Goal: Task Accomplishment & Management: Manage account settings

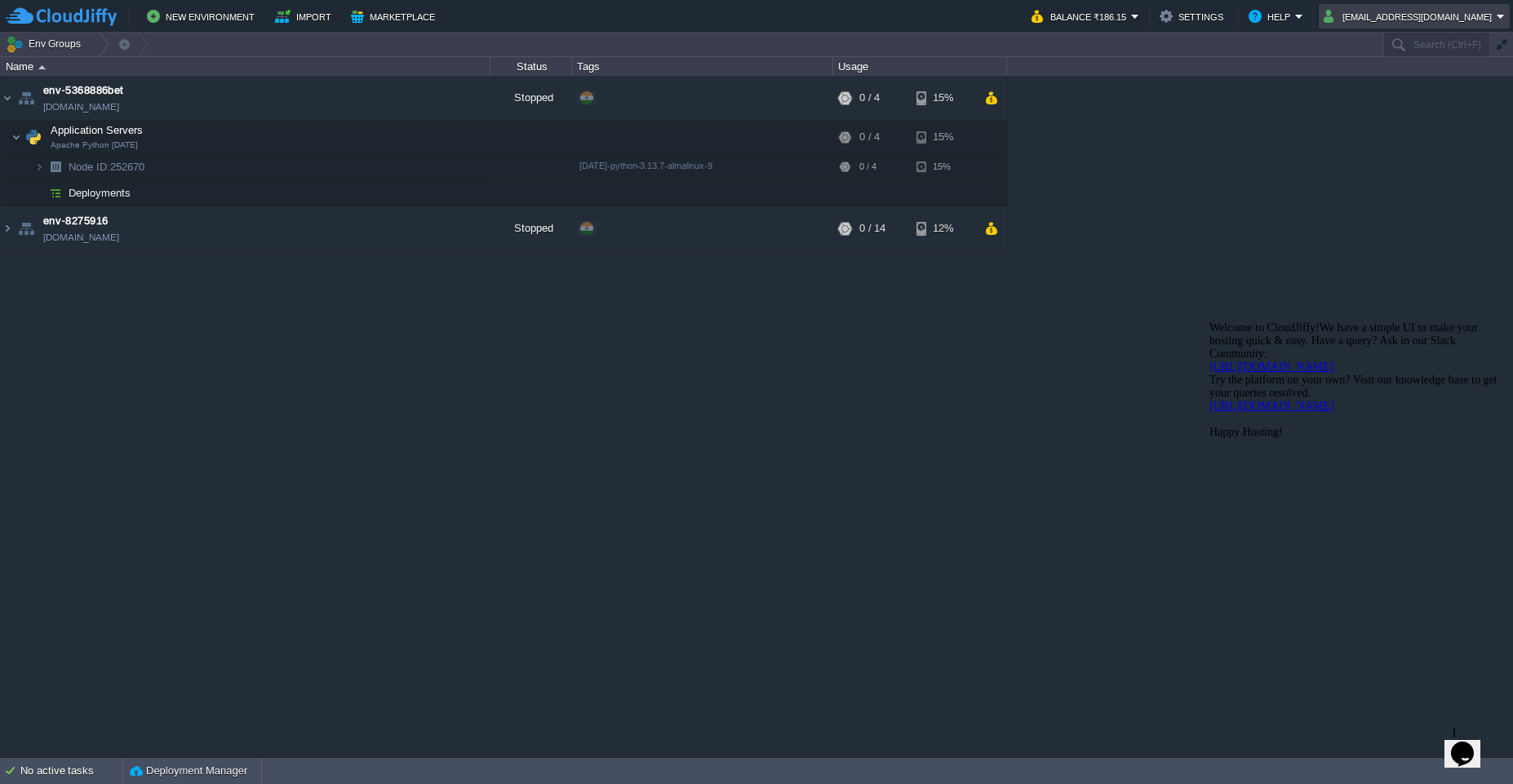
click at [1495, 22] on button "deepannagaqa@gmail.com" at bounding box center [1410, 17] width 173 height 20
click at [1401, 85] on link "Sign out" at bounding box center [1421, 87] width 171 height 18
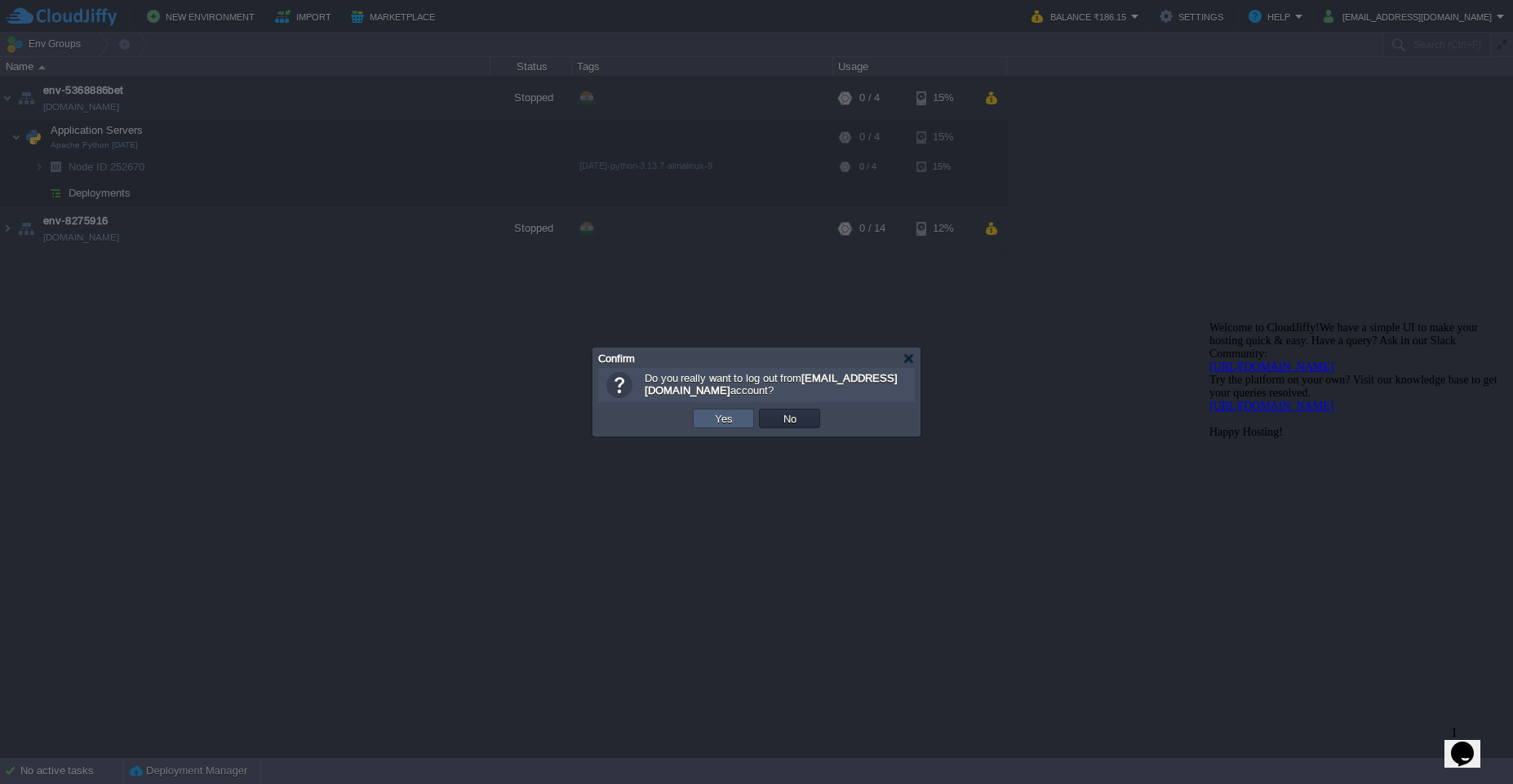
click at [710, 423] on button "Yes" at bounding box center [724, 418] width 28 height 15
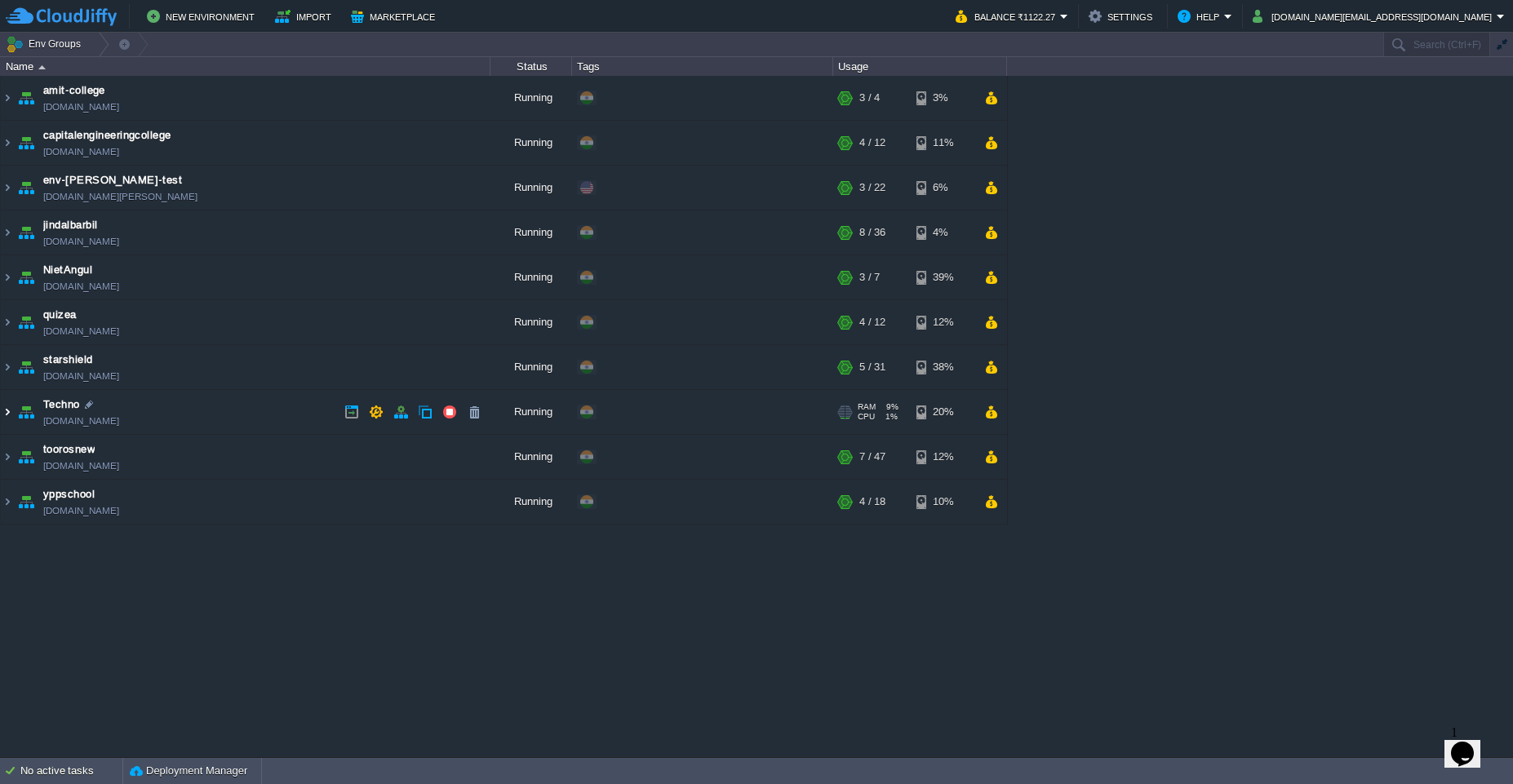
click at [7, 414] on img at bounding box center [7, 412] width 13 height 44
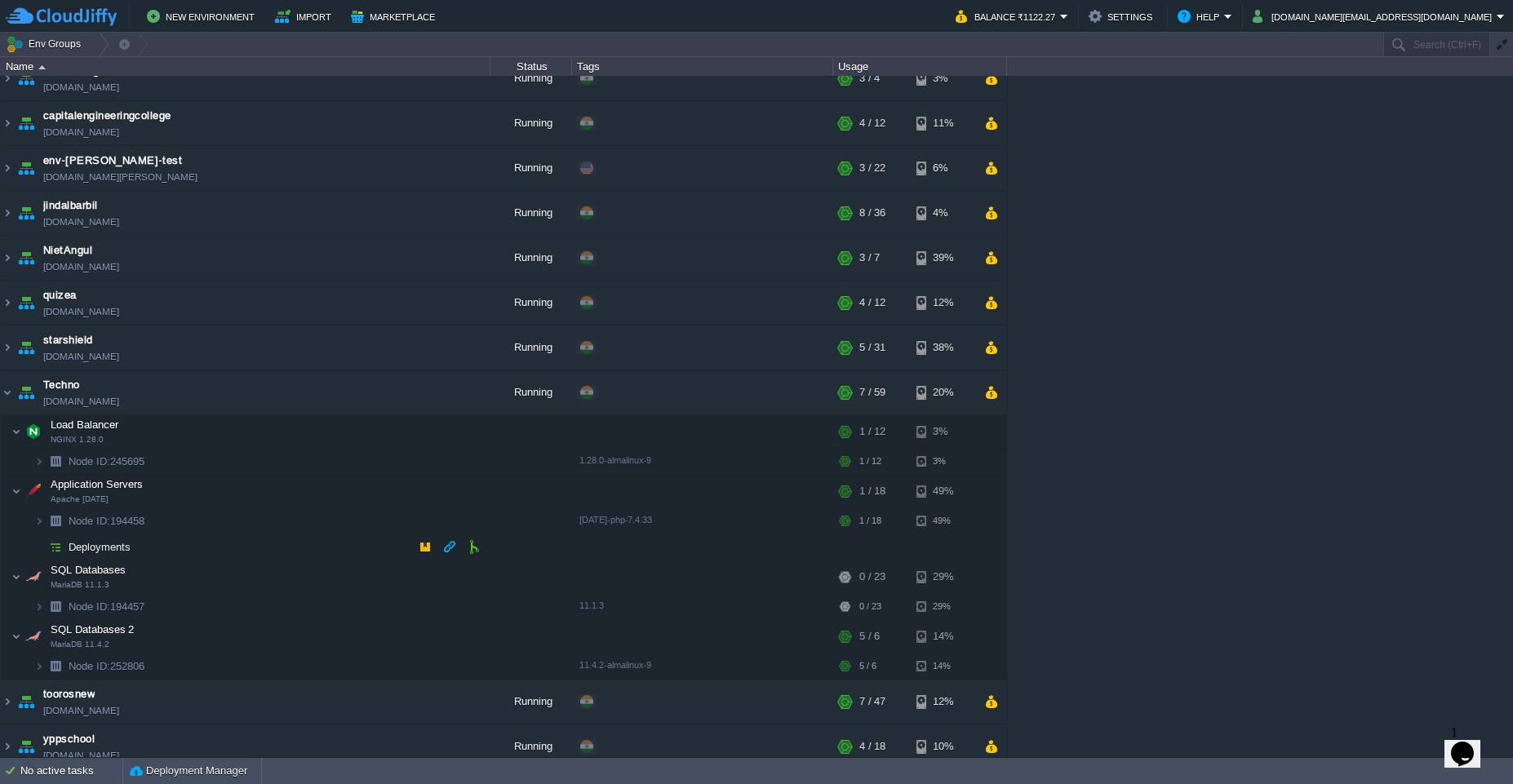
scroll to position [32, 0]
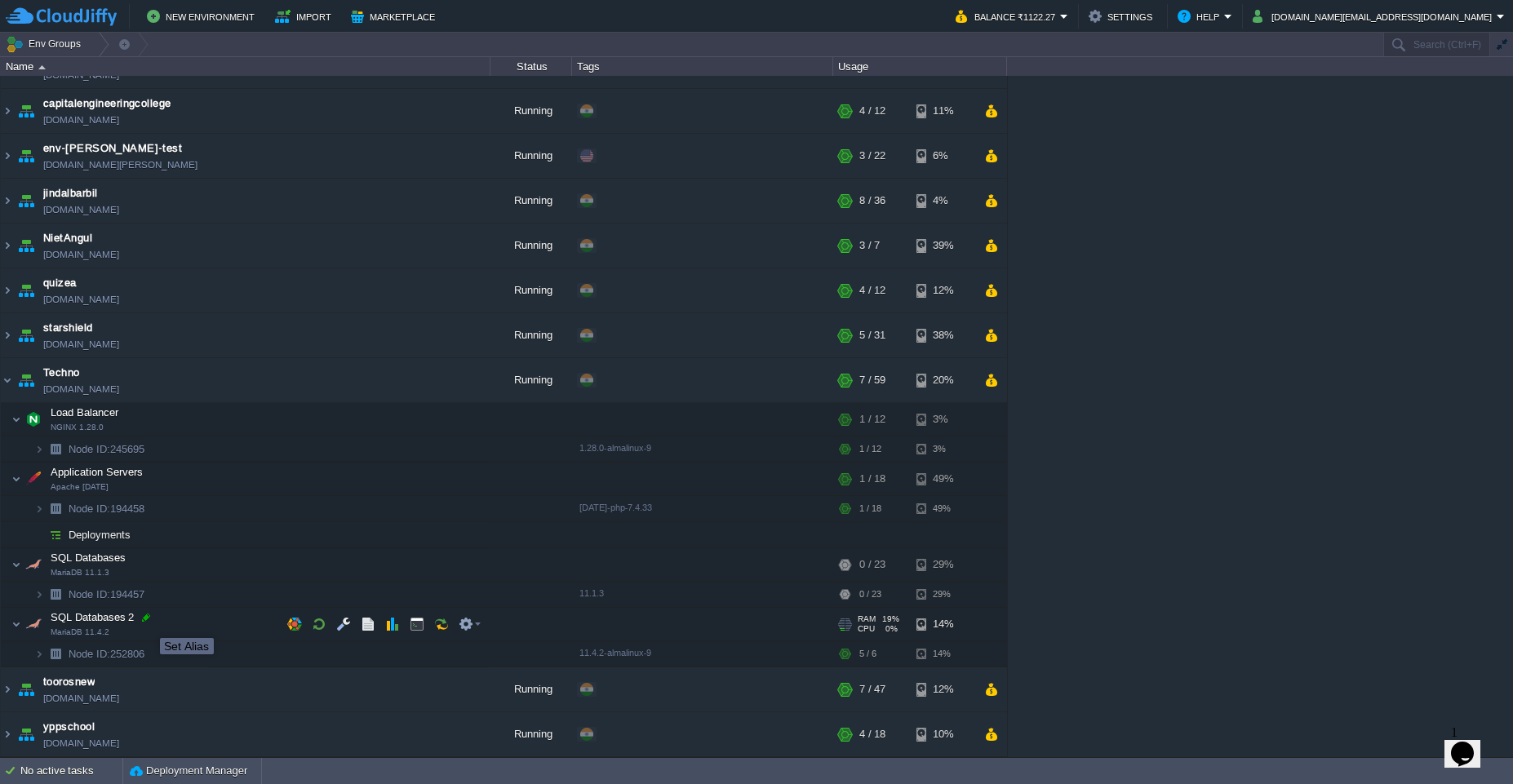
click at [144, 623] on div at bounding box center [145, 617] width 15 height 15
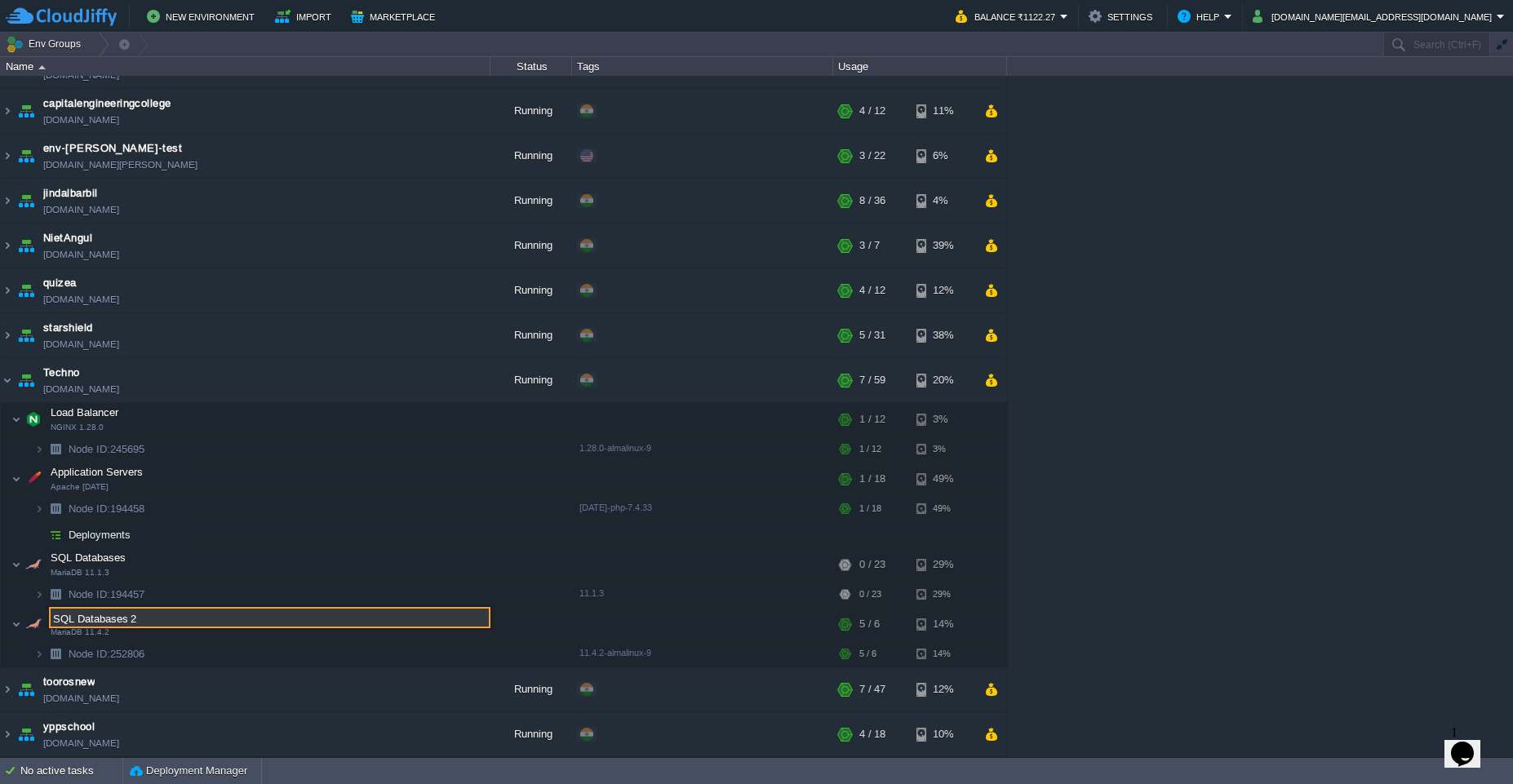
click at [161, 622] on input "SQL Databases 2" at bounding box center [270, 617] width 442 height 21
click at [247, 621] on input "SQL Databases 2 Backup of 24" at bounding box center [270, 617] width 442 height 21
click at [280, 643] on td "Node ID: 252806" at bounding box center [246, 655] width 490 height 26
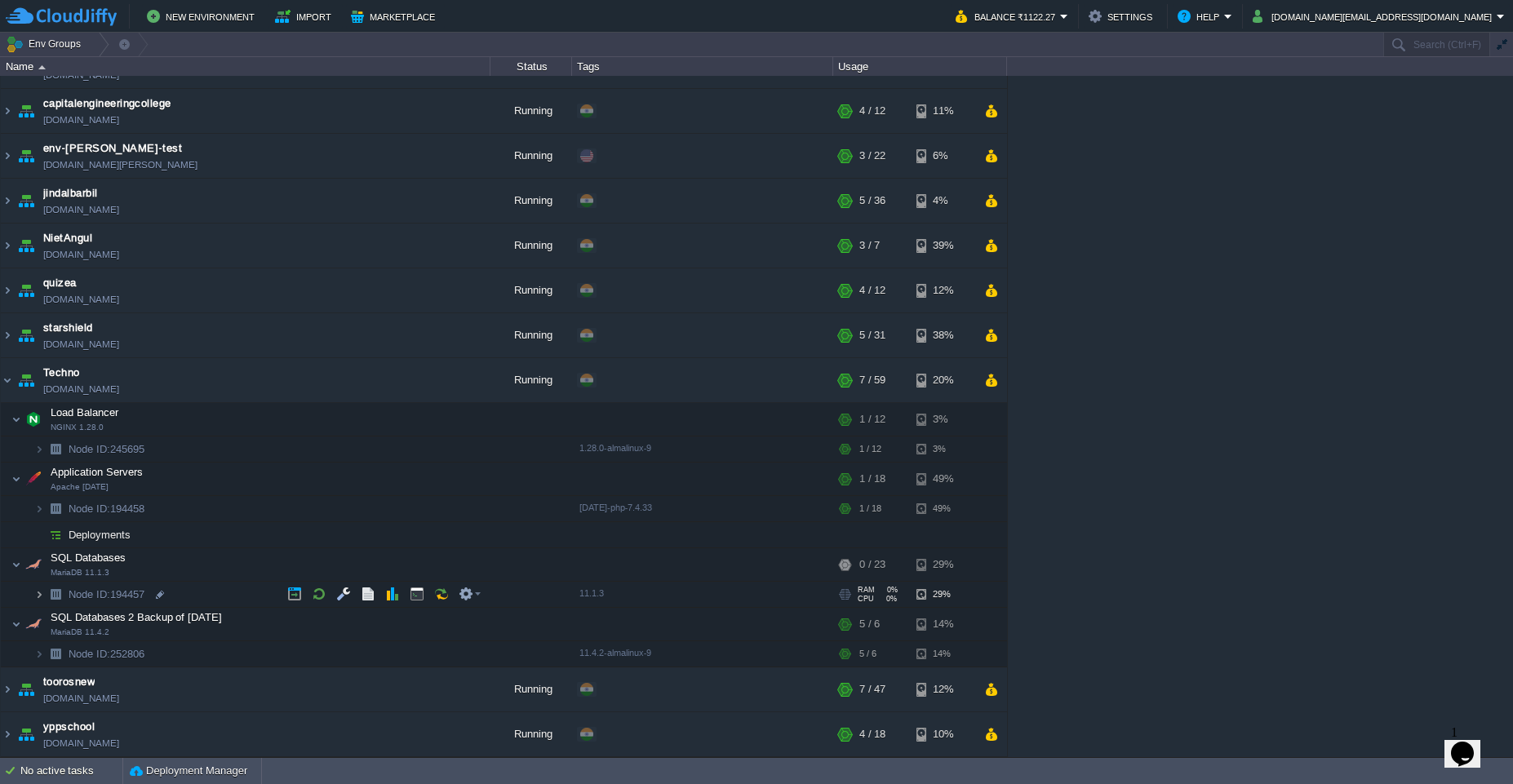
click at [39, 597] on img at bounding box center [39, 594] width 10 height 25
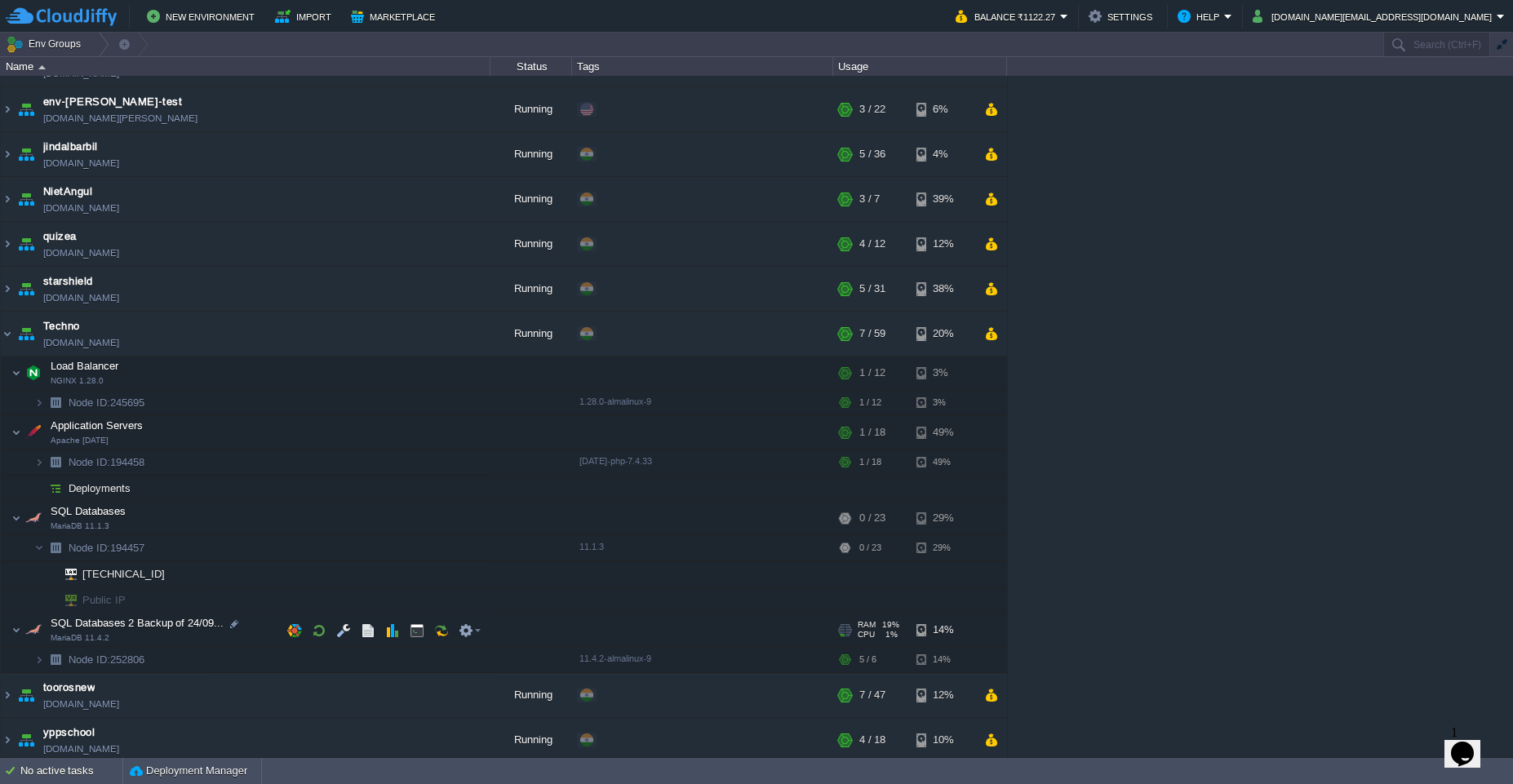
scroll to position [84, 0]
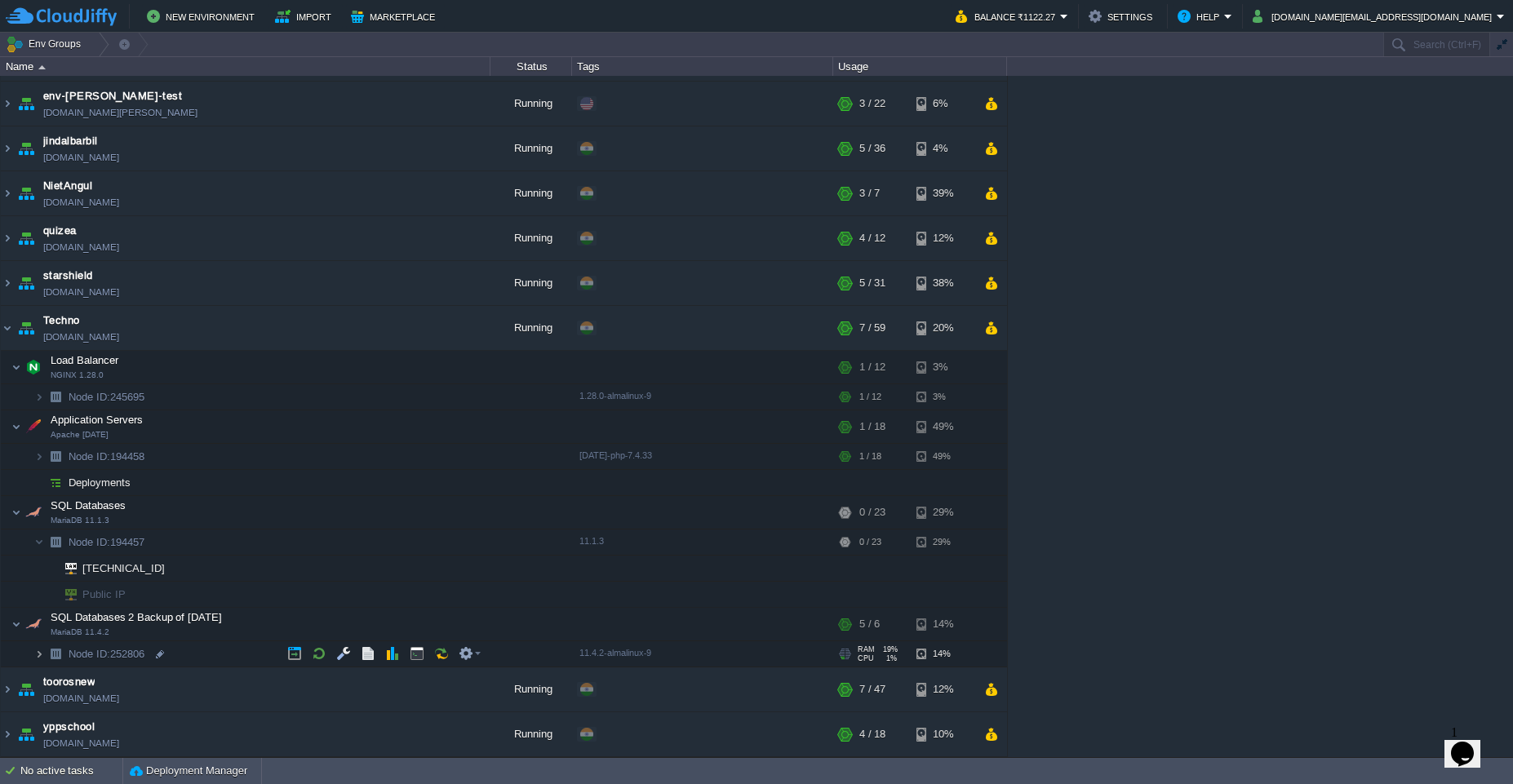
click at [35, 660] on img at bounding box center [39, 654] width 10 height 25
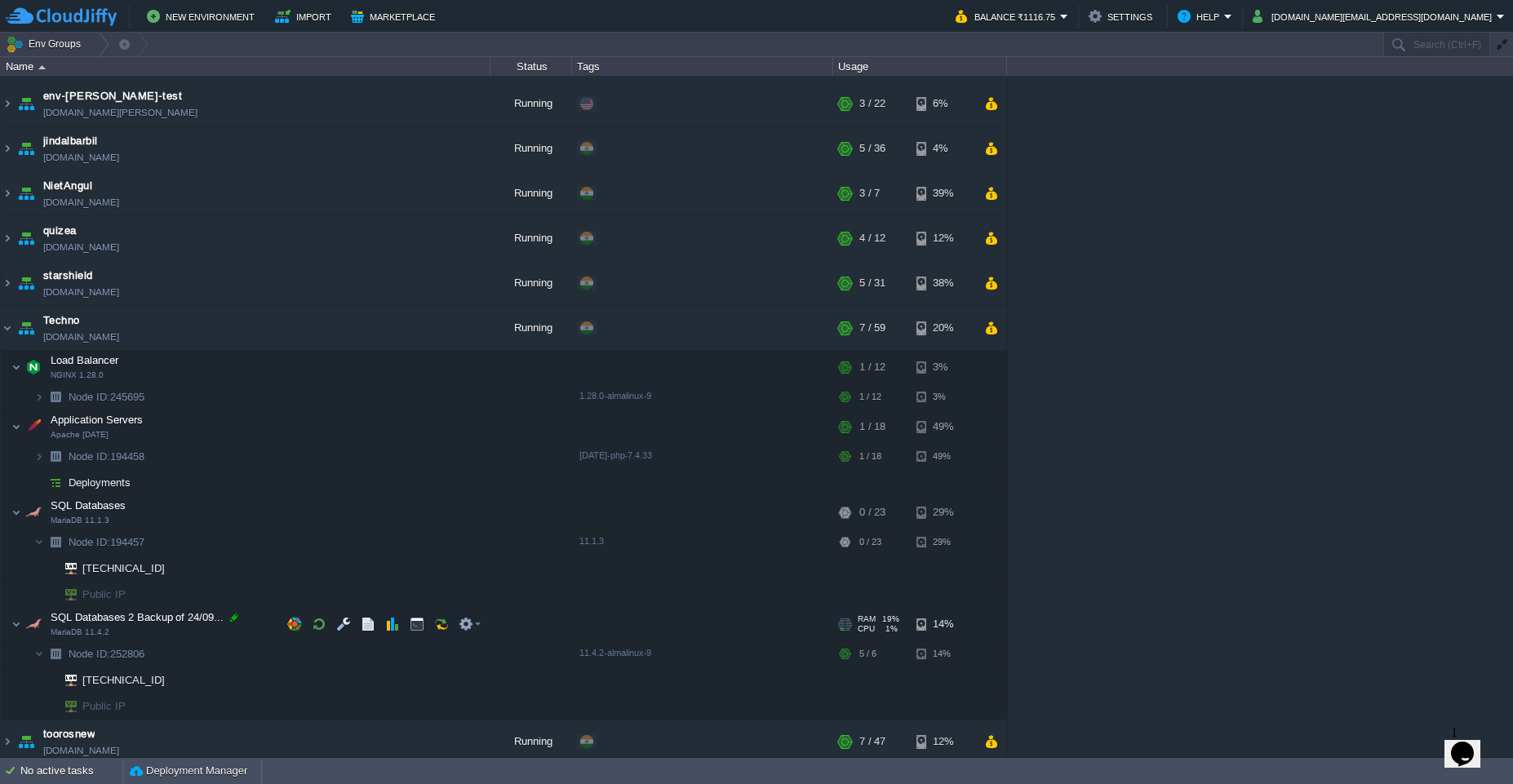
click at [235, 620] on div at bounding box center [234, 617] width 15 height 15
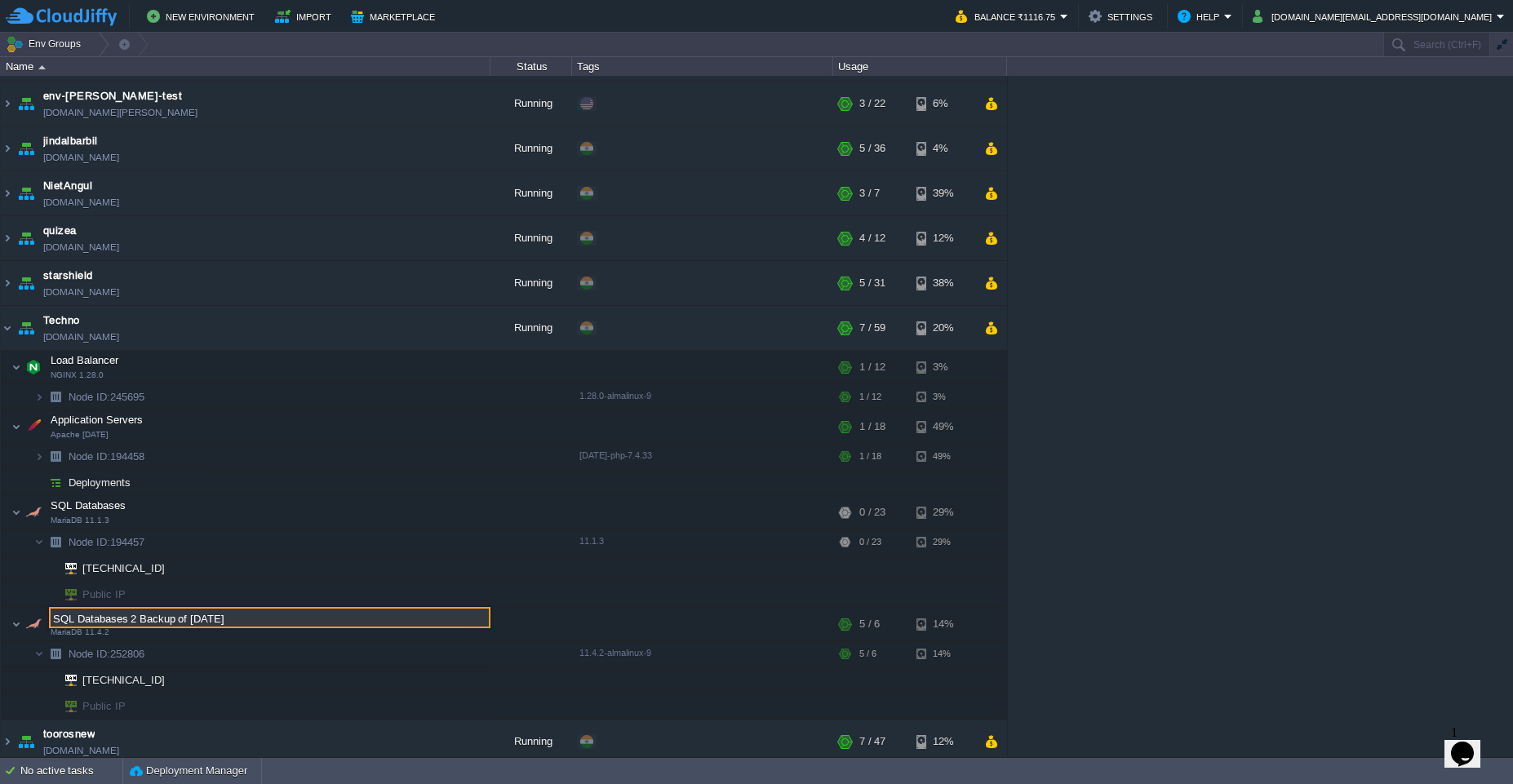
click at [261, 620] on input "SQL Databases 2 Backup of 24/09/2025" at bounding box center [270, 617] width 442 height 21
drag, startPoint x: 266, startPoint y: 615, endPoint x: 4, endPoint y: 594, distance: 262.8
click at [4, 594] on div "amit-college amit-college.cloudjiffy.net Running + Add to Env Group RAM 30% CPU…" at bounding box center [756, 416] width 1513 height 682
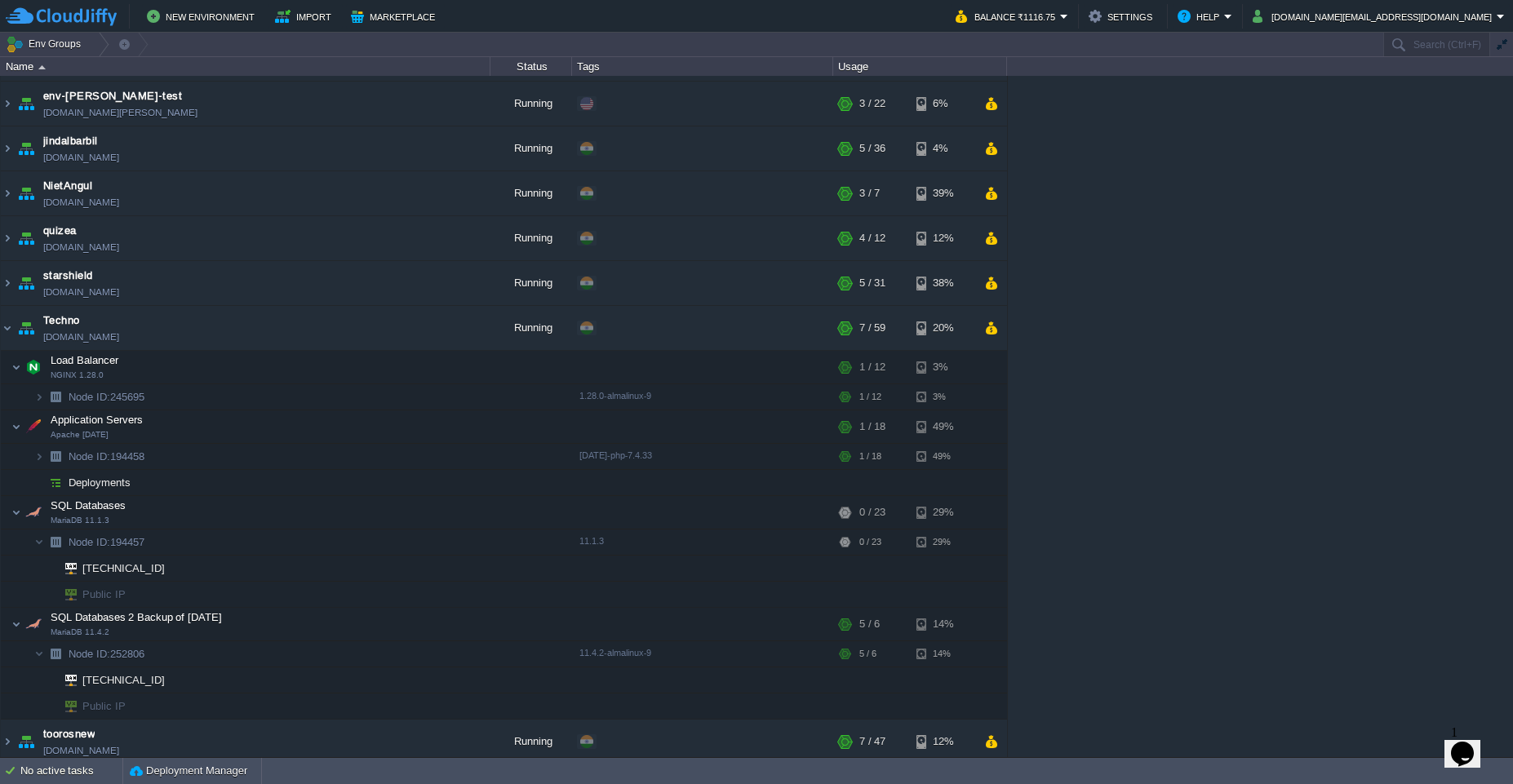
scroll to position [136, 0]
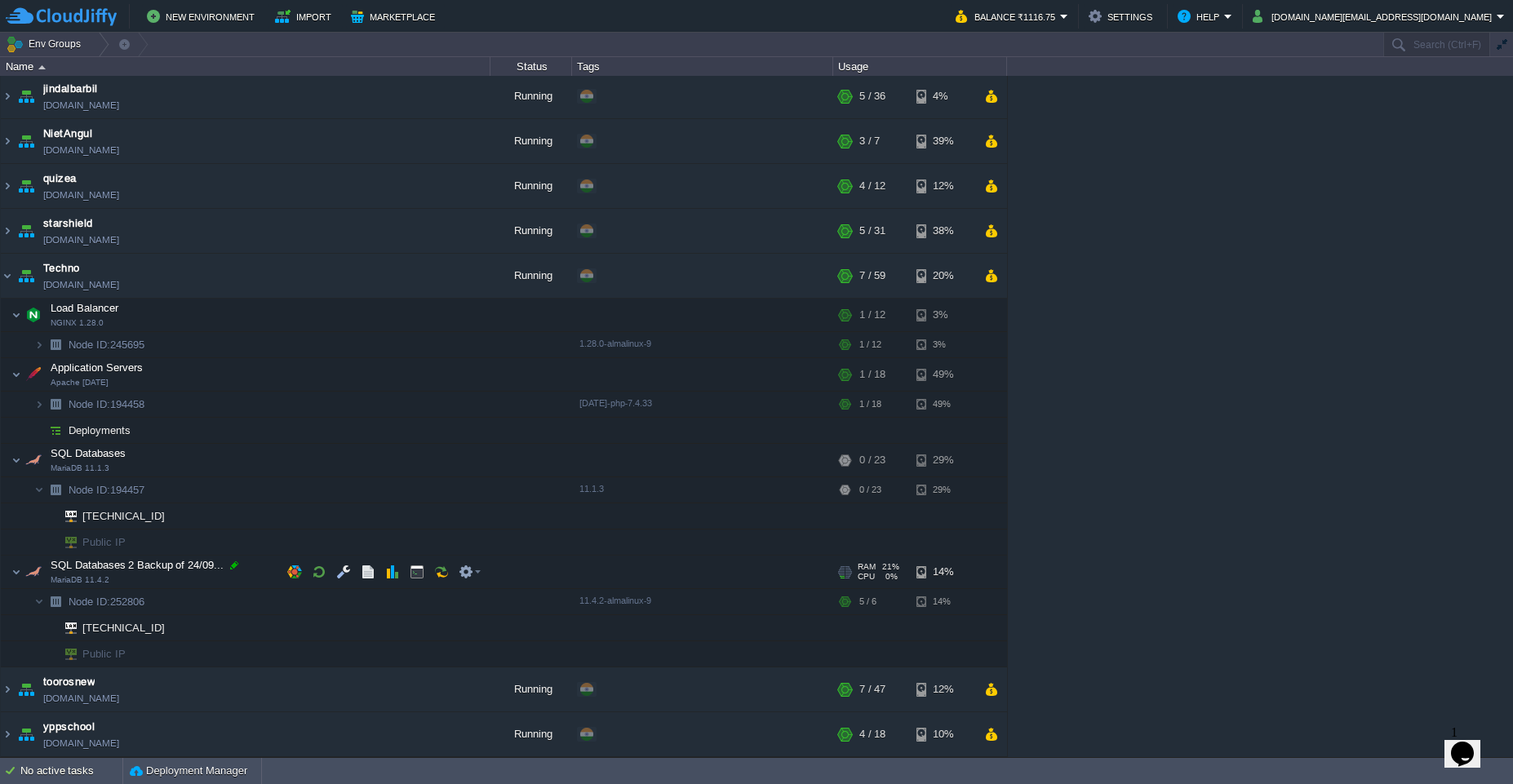
click at [234, 569] on div at bounding box center [234, 565] width 15 height 15
type input "SQL Databases 2 Backup of 24/09/2025"
click at [265, 569] on input "SQL Databases 2 Backup of 24/09/2025" at bounding box center [270, 565] width 442 height 21
drag, startPoint x: 267, startPoint y: 569, endPoint x: 52, endPoint y: 564, distance: 215.1
click at [52, 564] on input "SQL Databases 2 Backup of 24/09/2025" at bounding box center [270, 565] width 442 height 21
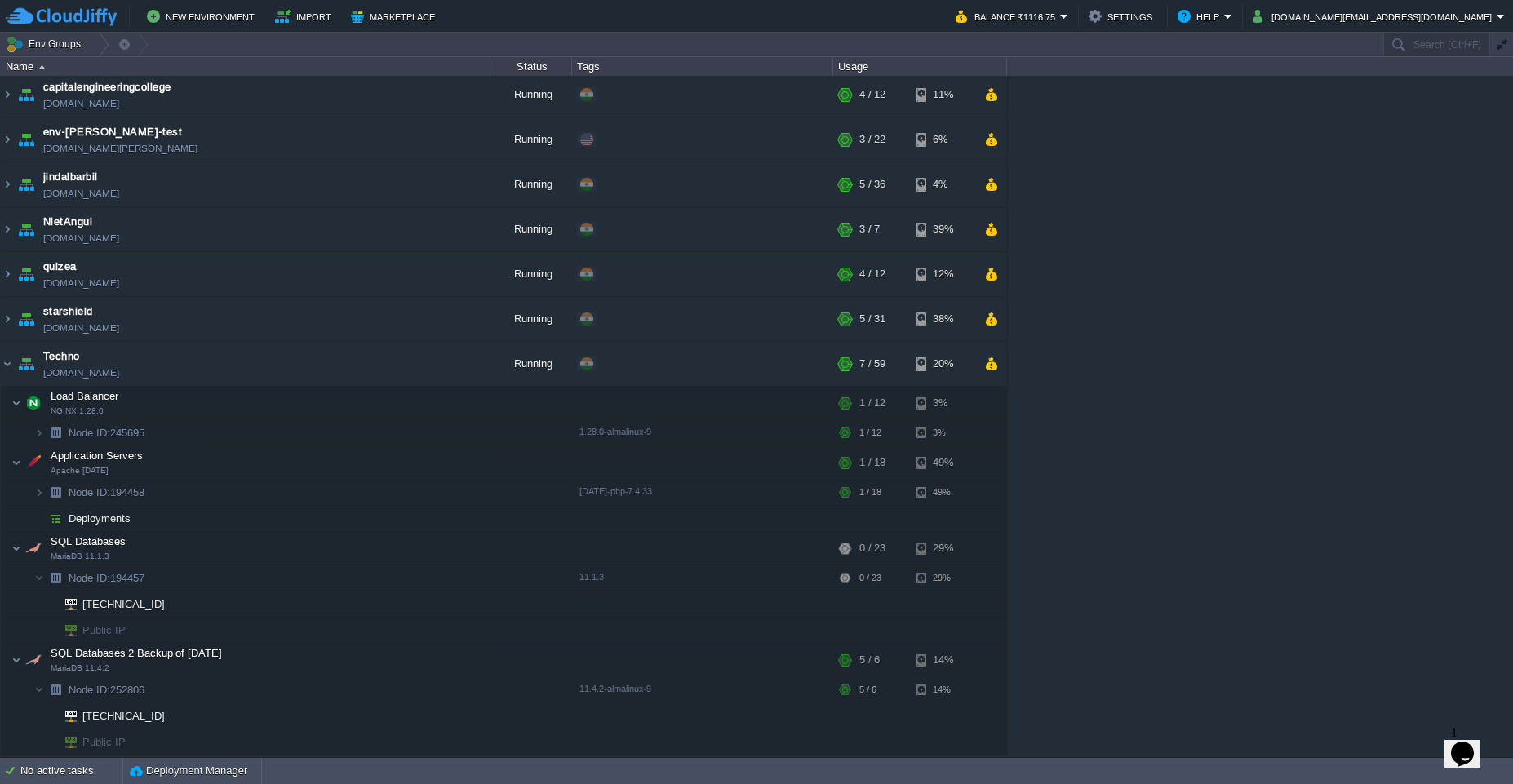
scroll to position [39, 0]
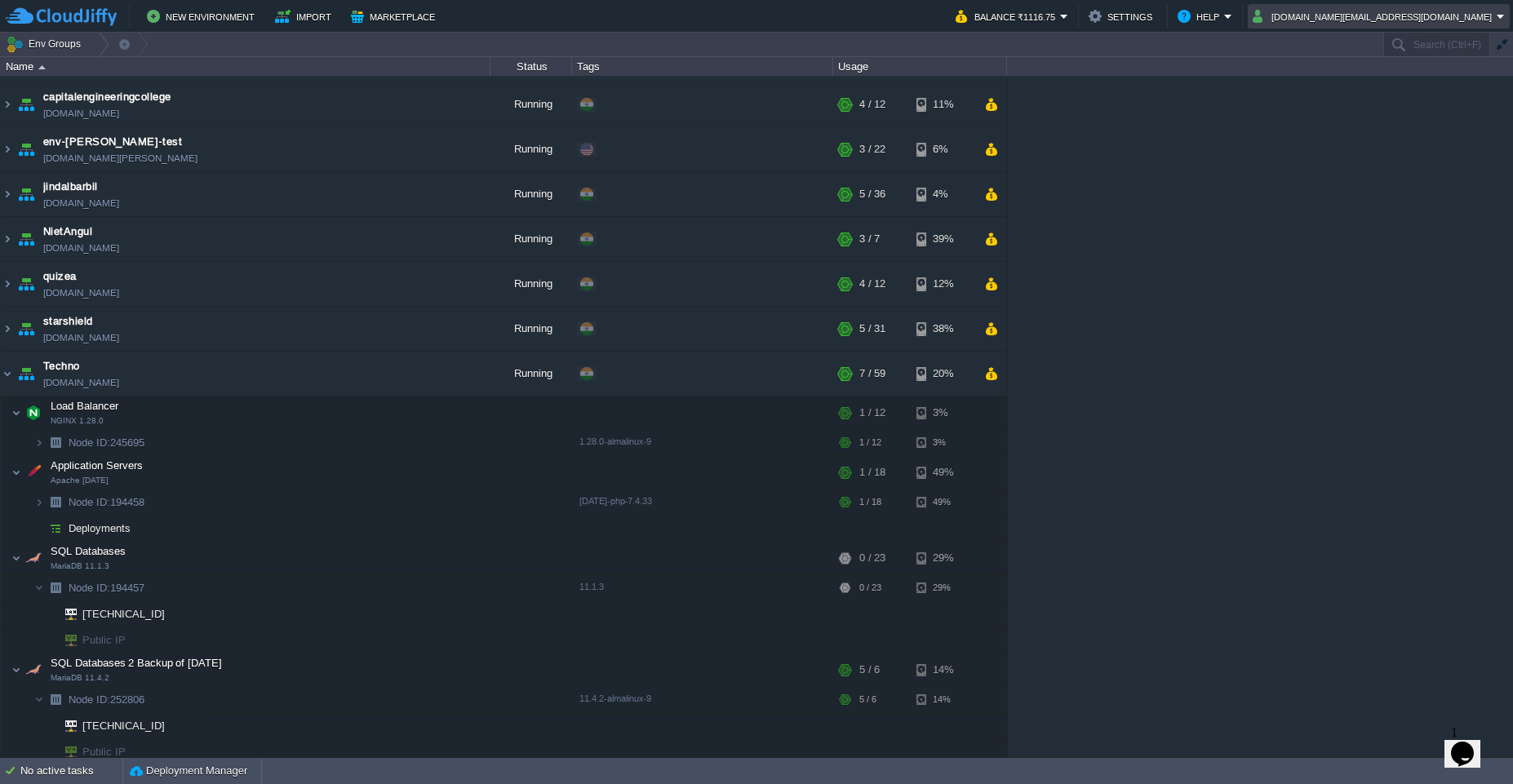
click at [1500, 19] on em "cakiweb.com@gmail.com" at bounding box center [1379, 17] width 252 height 20
click at [1398, 93] on link "Sign out" at bounding box center [1425, 87] width 161 height 18
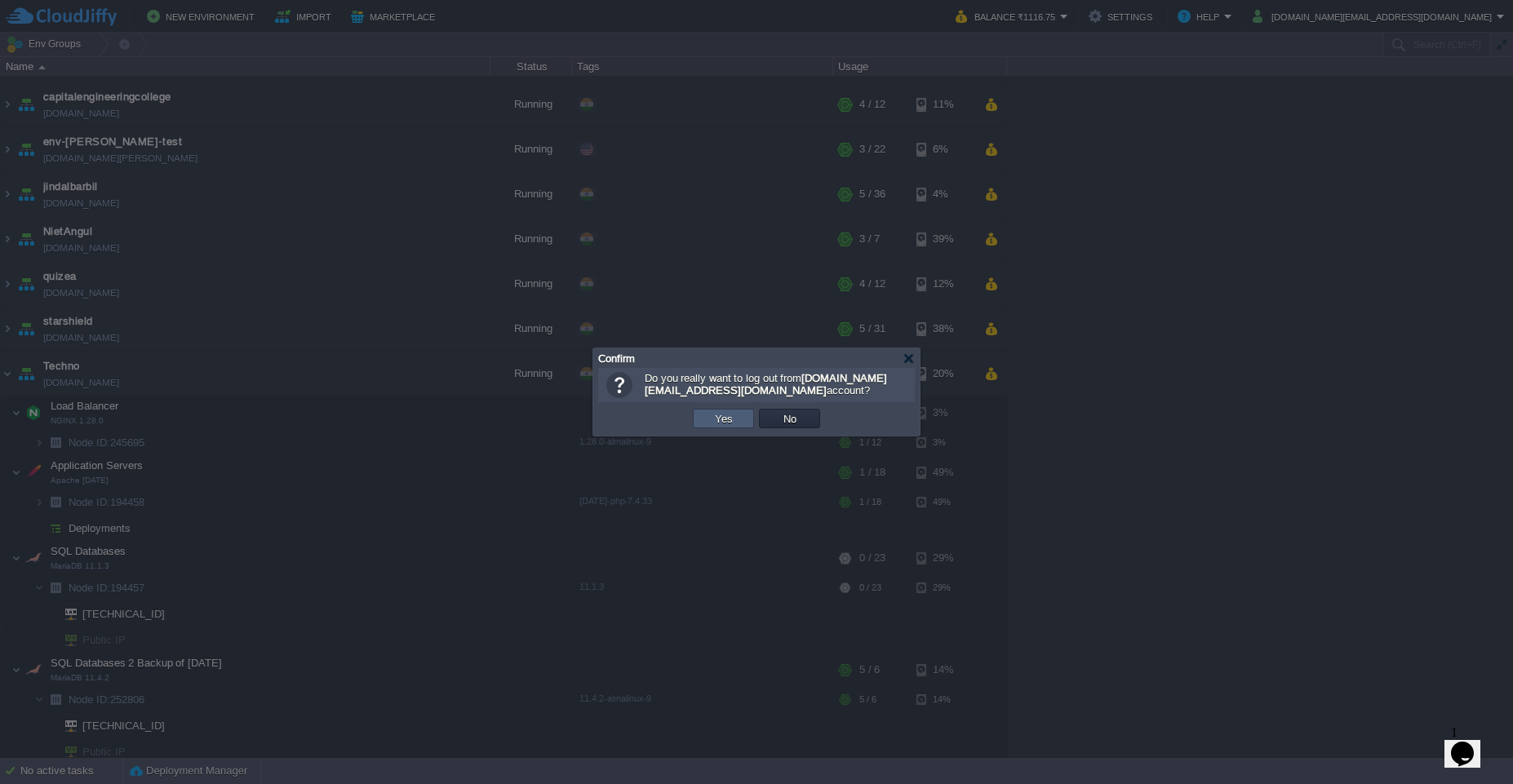
click at [733, 415] on button "Yes" at bounding box center [724, 418] width 28 height 15
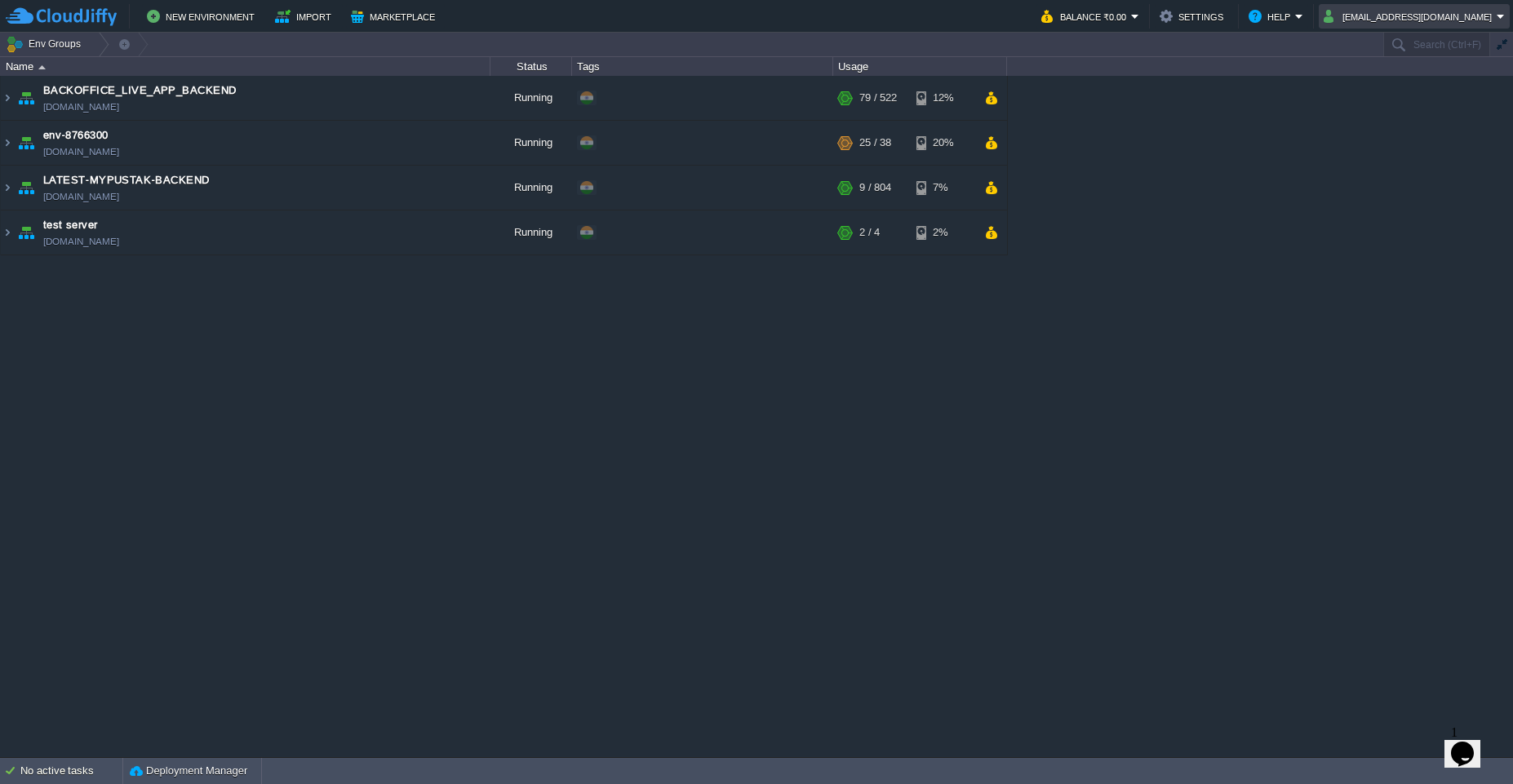
click at [1498, 19] on em "mukul.meri@gmail.com" at bounding box center [1414, 17] width 181 height 20
click at [1408, 88] on span "Sign out" at bounding box center [1396, 86] width 39 height 12
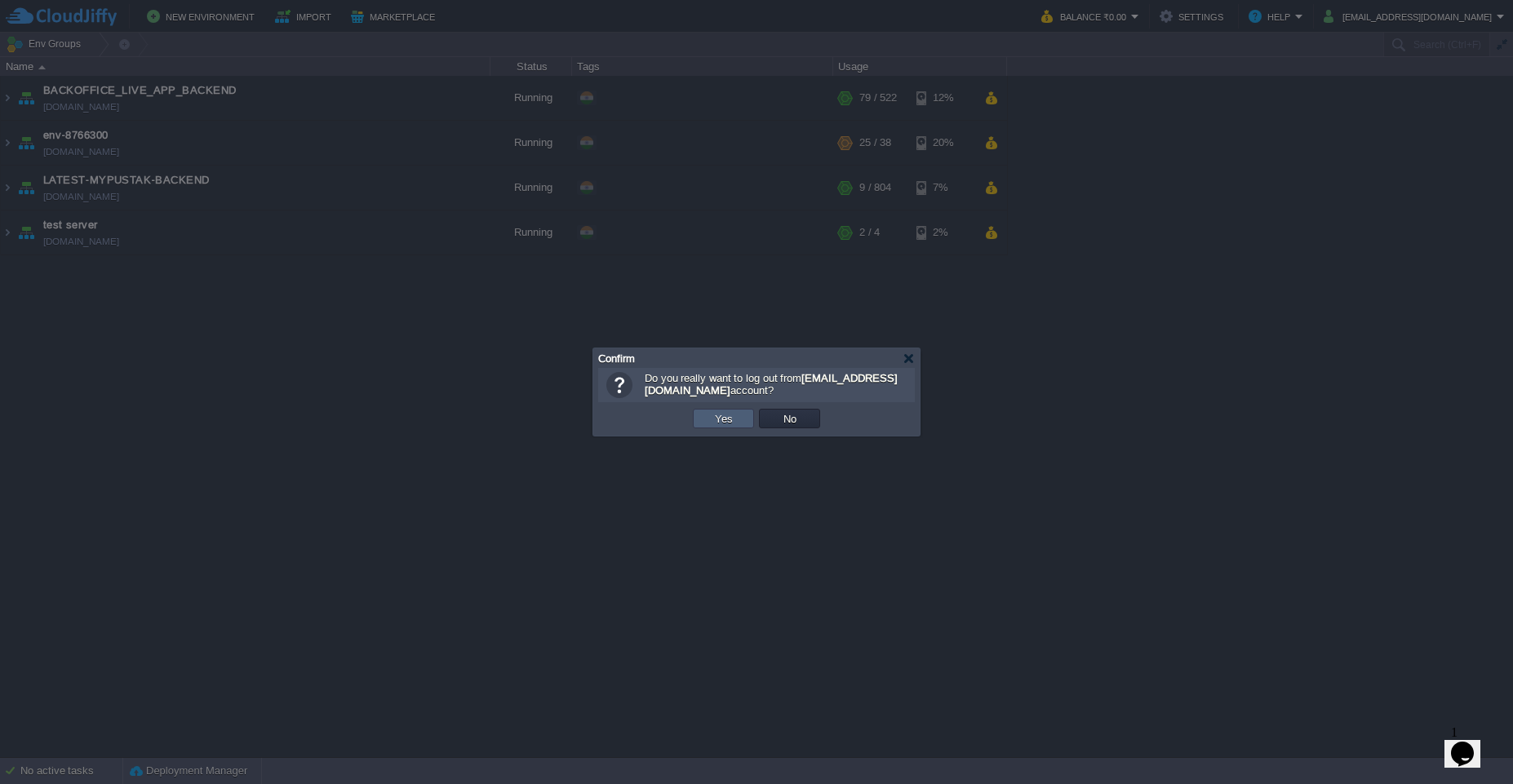
click at [744, 425] on td "Yes" at bounding box center [724, 419] width 62 height 20
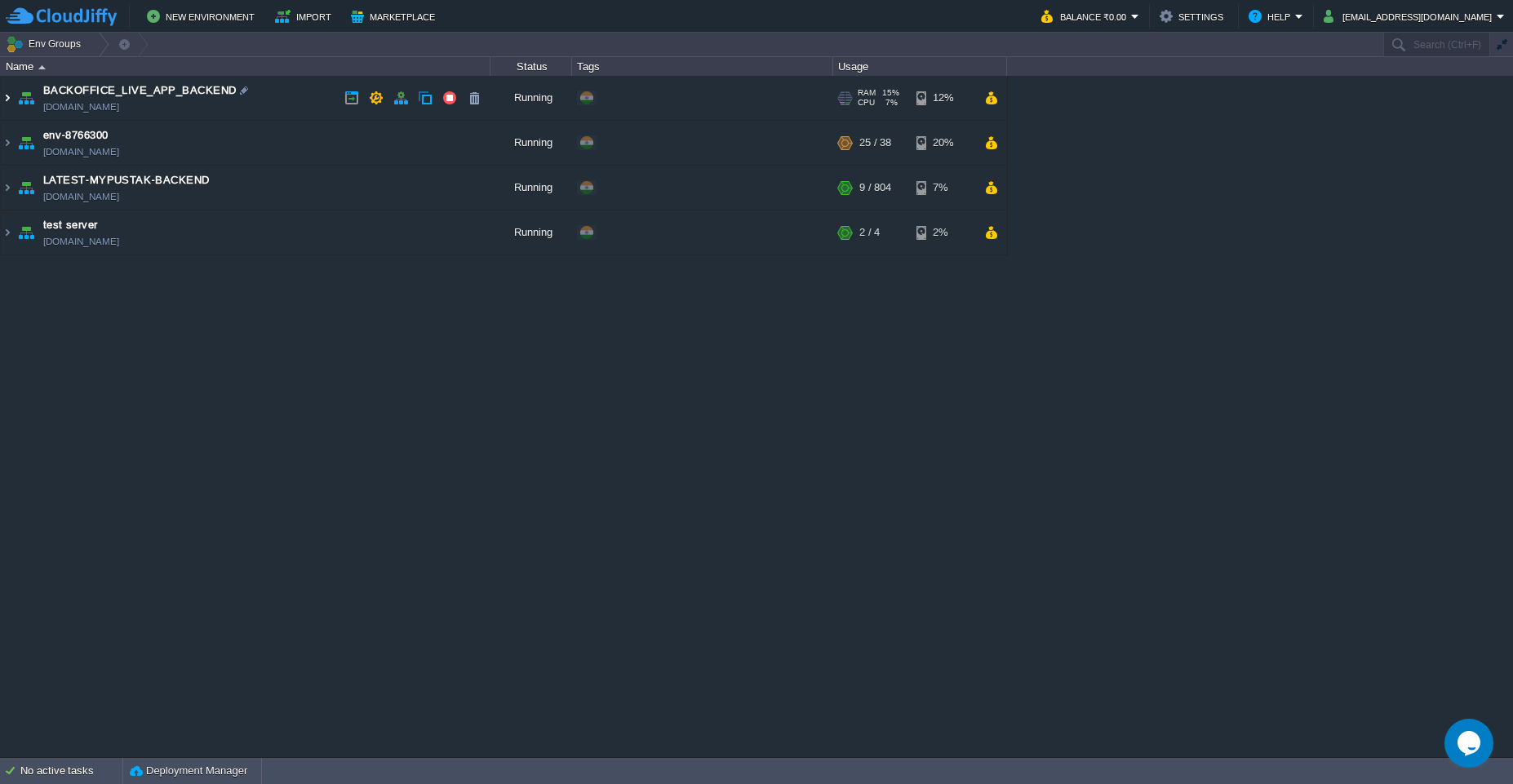
click at [13, 102] on img at bounding box center [7, 98] width 13 height 44
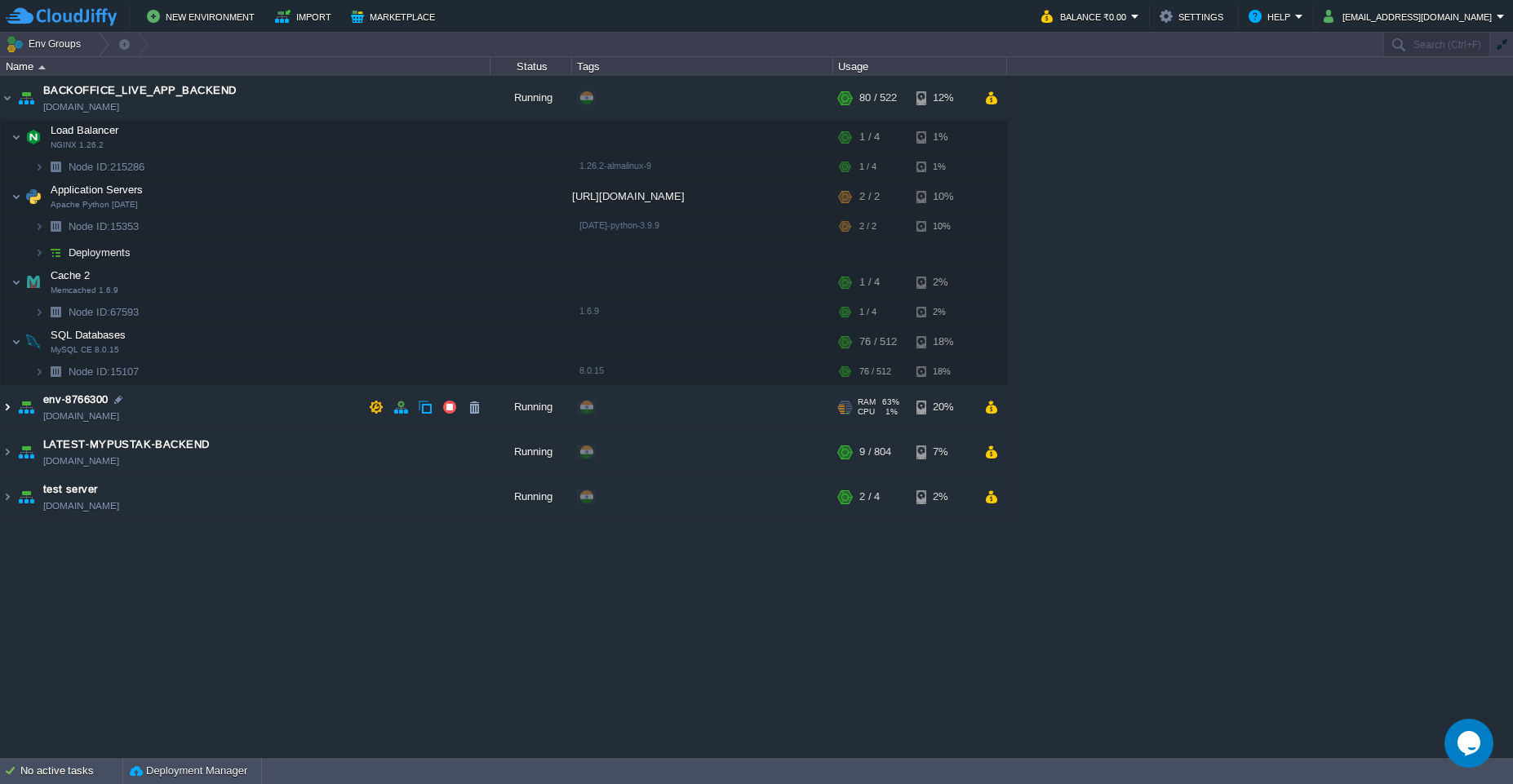
click at [6, 413] on img at bounding box center [7, 407] width 13 height 44
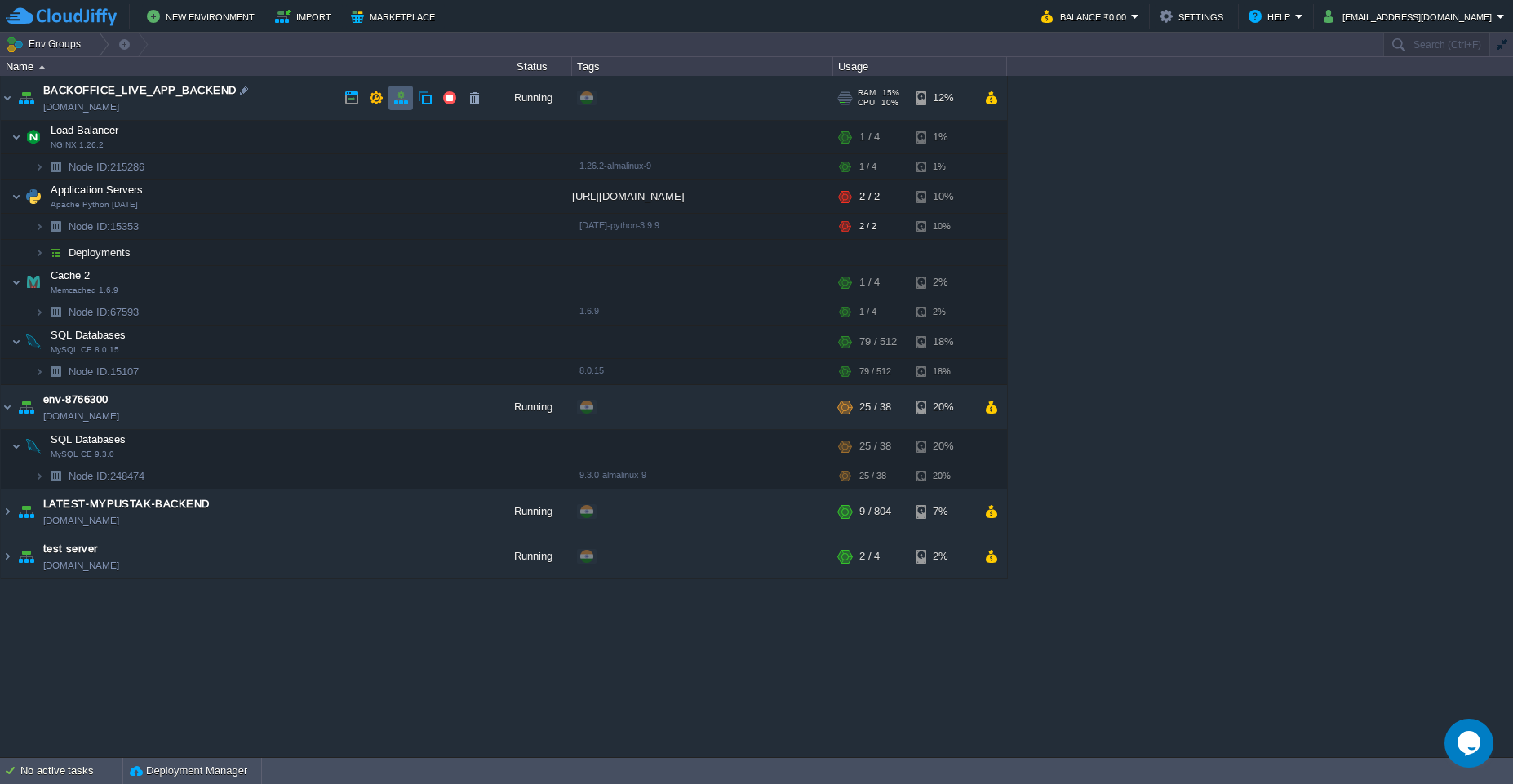
click at [397, 98] on button "button" at bounding box center [400, 98] width 15 height 15
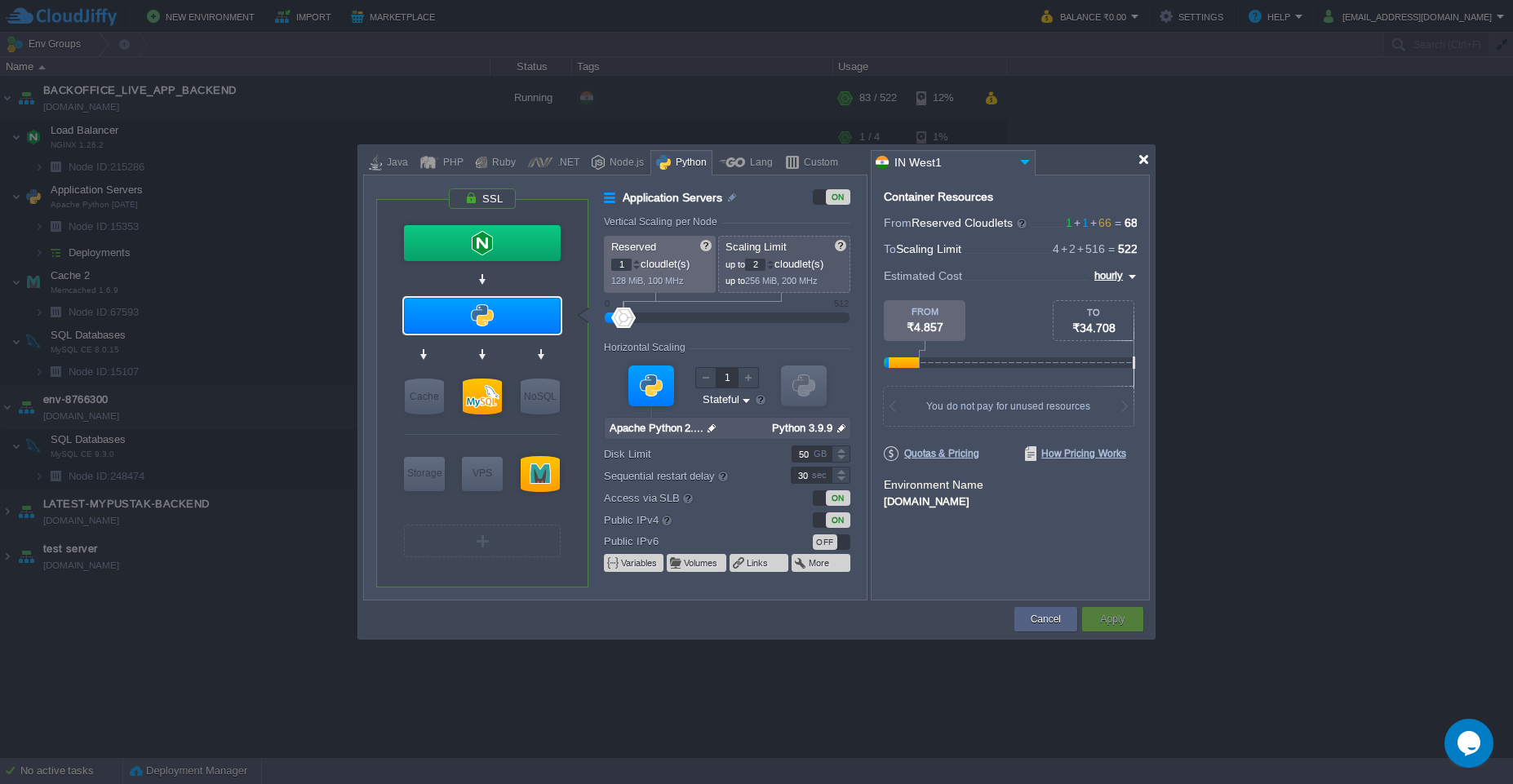
click at [1145, 156] on div at bounding box center [1144, 159] width 12 height 12
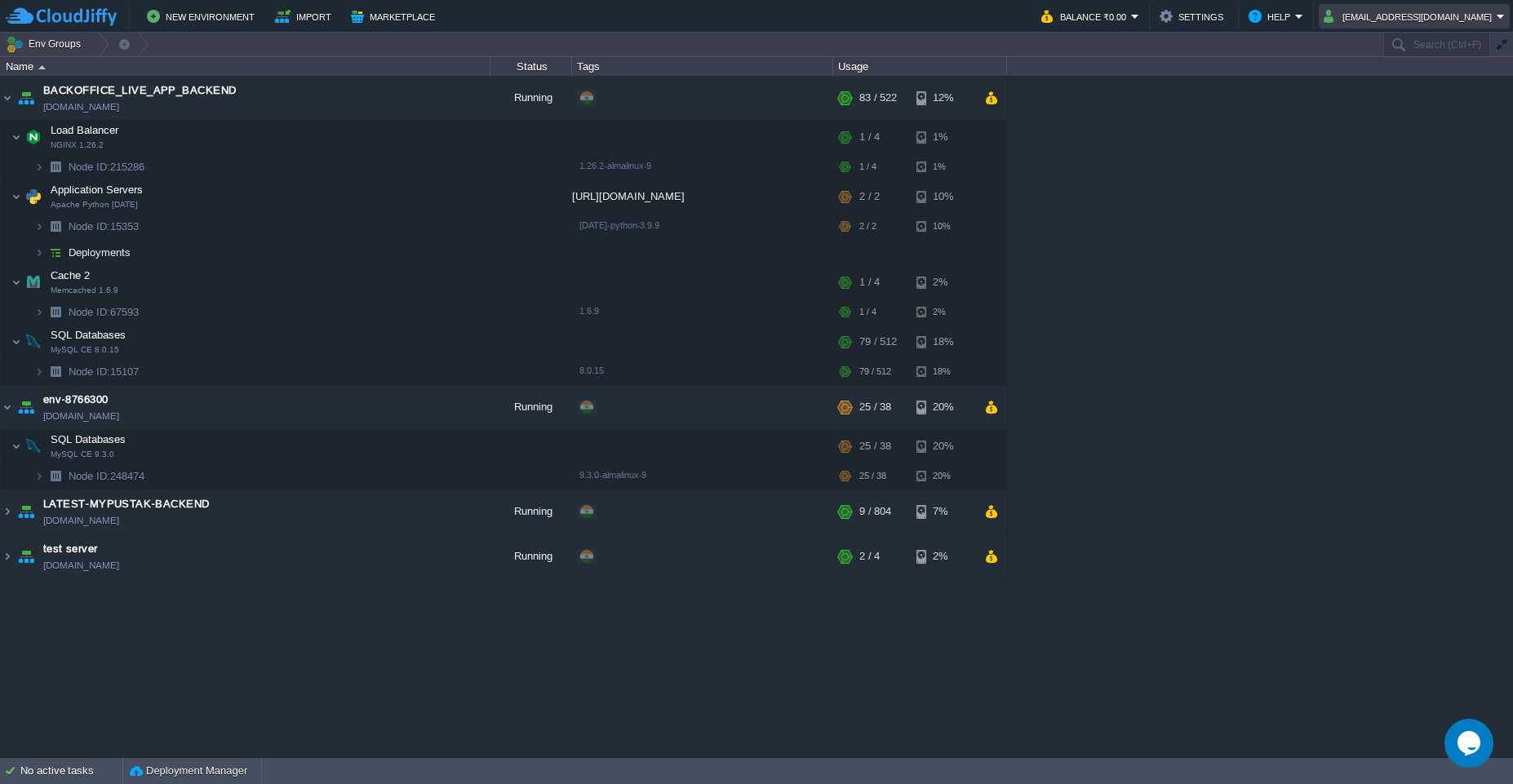
click at [1500, 21] on em "[EMAIL_ADDRESS][DOMAIN_NAME]" at bounding box center [1414, 17] width 181 height 20
click at [1396, 91] on span "Sign out" at bounding box center [1396, 86] width 39 height 12
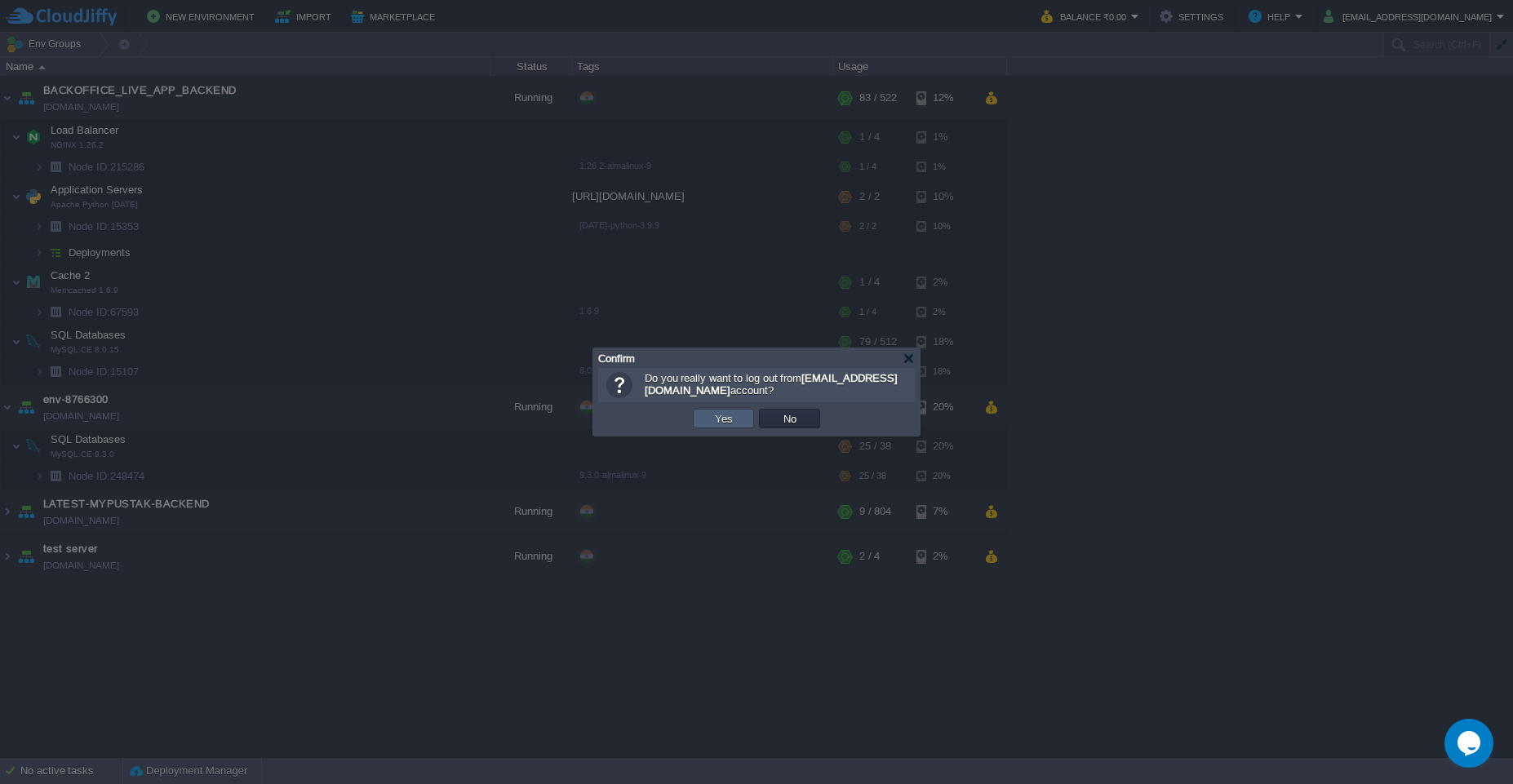
click at [729, 424] on button "Yes" at bounding box center [724, 418] width 28 height 15
